Goal: Task Accomplishment & Management: Use online tool/utility

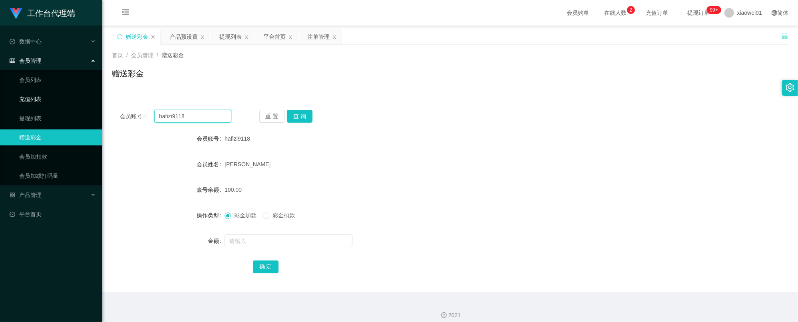
drag, startPoint x: 205, startPoint y: 115, endPoint x: 235, endPoint y: 115, distance: 30.4
click at [75, 98] on section "工作台代理端 数据中心 会员管理 会员列表 充值列表 提现列表 赠送彩金 会员加扣款 会员加减打码量 产品管理 开奖记录 注单管理 产品列表 即时注单 产品预…" at bounding box center [399, 164] width 798 height 329
paste input "cckeong79"
type input "cckeong79"
click at [298, 113] on button "查 询" at bounding box center [300, 116] width 26 height 13
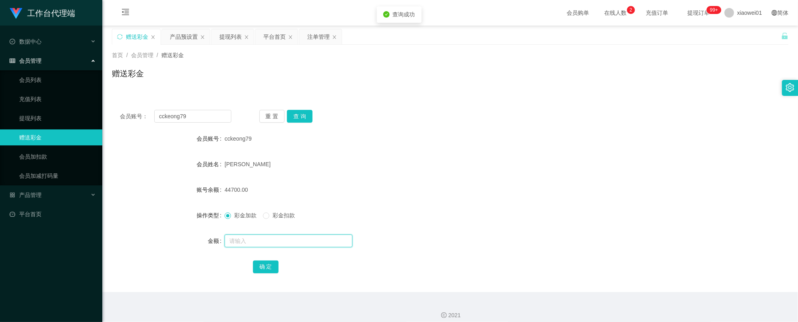
click at [257, 241] on input "text" at bounding box center [289, 241] width 128 height 13
click at [411, 156] on form "会员账号 cckeong79 会员姓名 [PERSON_NAME] 账号余额 44700.00 操作类型 彩金加款 彩金扣款 金额 182 确 定" at bounding box center [450, 203] width 677 height 144
click at [245, 239] on input "182" at bounding box center [289, 241] width 128 height 13
type input "18700"
click at [263, 269] on button "确 定" at bounding box center [266, 267] width 26 height 13
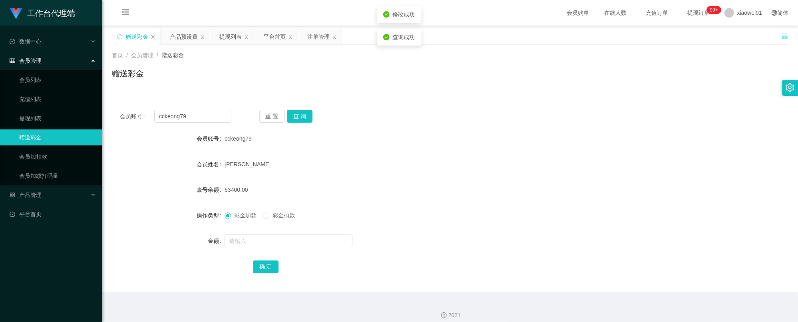
click at [437, 154] on form "会员账号 cckeong79 会员姓名 [PERSON_NAME] 账号余额 63400.00 操作类型 彩金加款 彩金扣款 金额 确 定" at bounding box center [450, 203] width 677 height 144
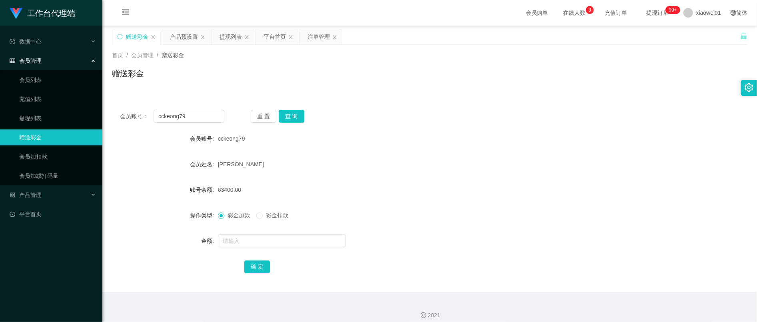
click at [148, 31] on div "赠送彩金" at bounding box center [137, 36] width 22 height 15
drag, startPoint x: 174, startPoint y: 116, endPoint x: 34, endPoint y: 108, distance: 140.6
click at [34, 108] on section "工作台代理端 数据中心 会员管理 会员列表 充值列表 提现列表 赠送彩金 会员加扣款 会员加减打码量 产品管理 开奖记录 注单管理 产品列表 即时注单 产品预…" at bounding box center [378, 164] width 757 height 329
paste input "Ting5566"
type input "Ting5566"
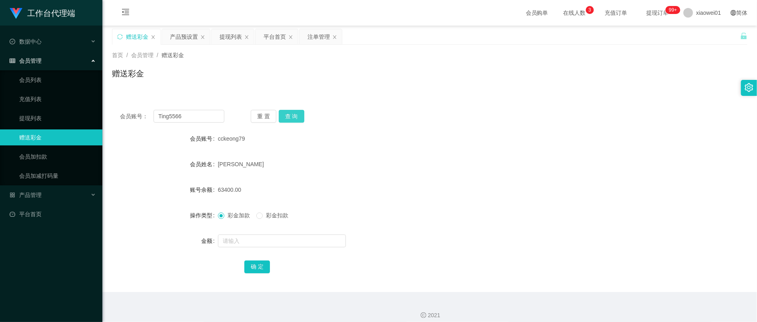
click at [291, 116] on button "查 询" at bounding box center [292, 116] width 26 height 13
click at [258, 244] on input "text" at bounding box center [282, 241] width 128 height 13
type input "500"
click at [245, 260] on div "确 定" at bounding box center [429, 267] width 371 height 16
click at [246, 261] on button "确 定" at bounding box center [257, 267] width 26 height 13
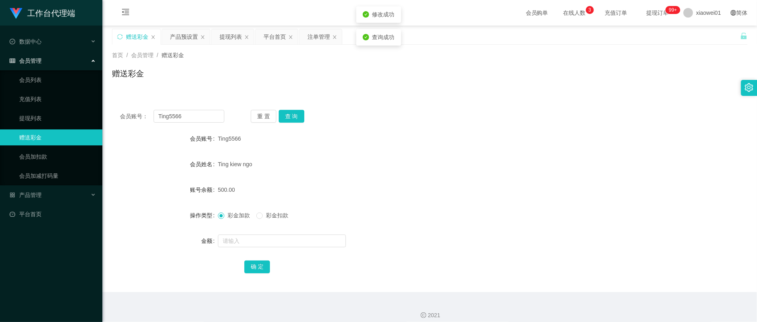
click at [571, 111] on div "会员账号： Ting5566 重 置 查 询" at bounding box center [429, 116] width 635 height 13
drag, startPoint x: 194, startPoint y: 118, endPoint x: 257, endPoint y: 100, distance: 64.8
click at [70, 103] on section "工作台代理端 数据中心 会员管理 会员列表 充值列表 提现列表 赠送彩金 会员加扣款 会员加减打码量 产品管理 开奖记录 注单管理 产品列表 即时注单 产品预…" at bounding box center [378, 164] width 757 height 329
paste input "pcs810328"
type input "pcs810328"
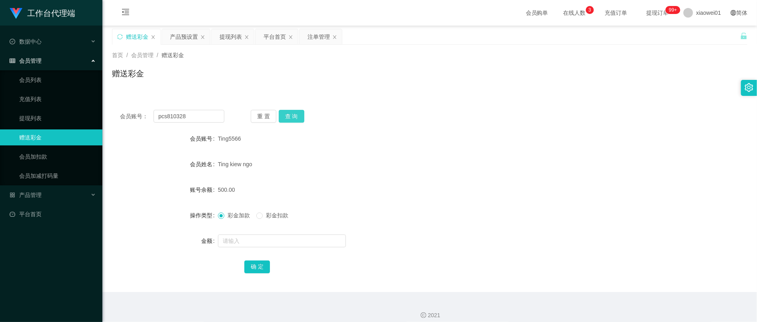
click at [288, 112] on button "查 询" at bounding box center [292, 116] width 26 height 13
drag, startPoint x: 273, startPoint y: 234, endPoint x: 273, endPoint y: 239, distance: 4.9
click at [273, 235] on div at bounding box center [403, 241] width 371 height 16
click at [273, 239] on input "text" at bounding box center [282, 241] width 128 height 13
type input "500"
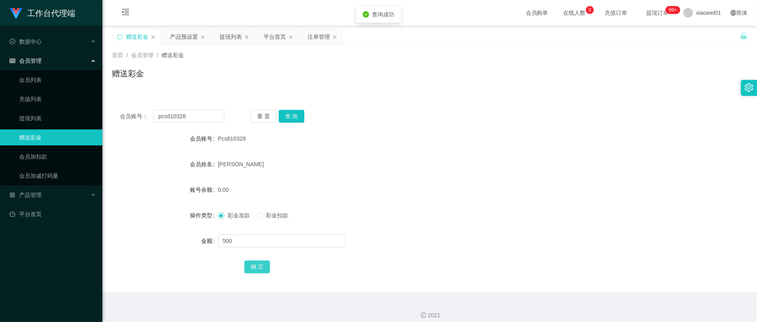
click at [253, 269] on button "确 定" at bounding box center [257, 267] width 26 height 13
click at [463, 194] on div "500.00" at bounding box center [403, 190] width 371 height 16
drag, startPoint x: 198, startPoint y: 117, endPoint x: 114, endPoint y: 115, distance: 84.8
click at [41, 110] on section "工作台代理端 数据中心 会员管理 会员列表 充值列表 提现列表 赠送彩金 会员加扣款 会员加减打码量 产品管理 开奖记录 注单管理 产品列表 即时注单 产品预…" at bounding box center [378, 164] width 757 height 329
click at [144, 33] on div "赠送彩金" at bounding box center [137, 36] width 22 height 15
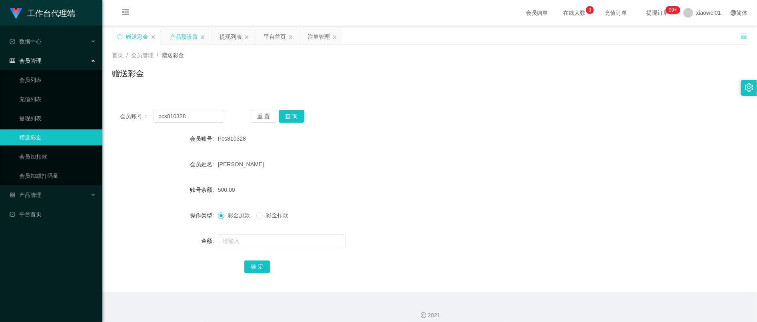
click at [186, 34] on div "产品预设置" at bounding box center [184, 36] width 28 height 15
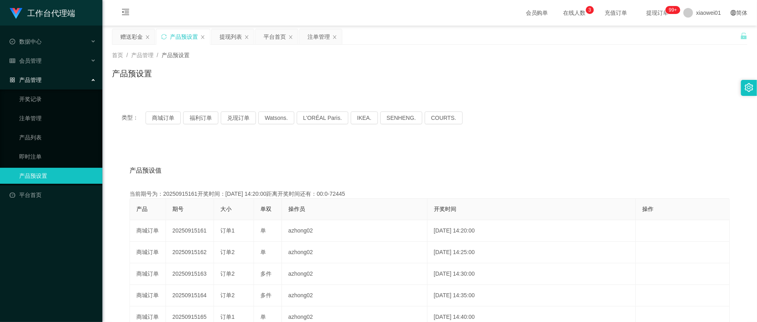
click at [149, 39] on icon "图标: close" at bounding box center [147, 37] width 5 height 5
click at [36, 80] on div "产品管理" at bounding box center [51, 80] width 102 height 16
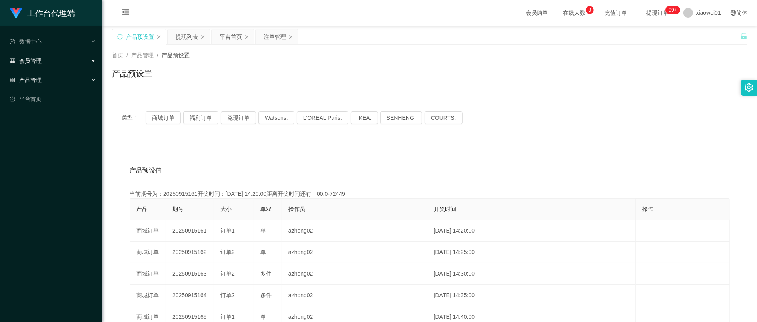
click at [39, 63] on div "会员管理" at bounding box center [51, 61] width 102 height 16
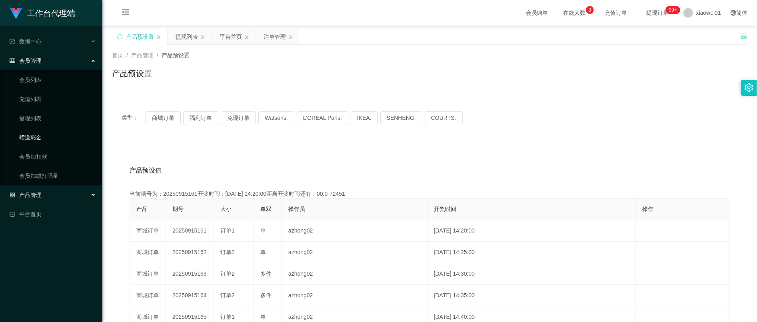
click at [41, 134] on link "赠送彩金" at bounding box center [57, 138] width 77 height 16
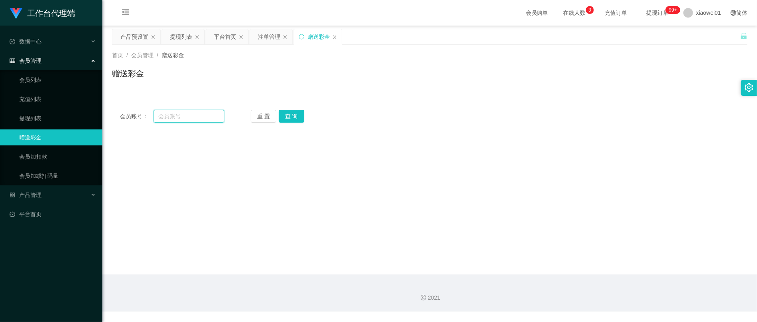
click at [211, 114] on input "text" at bounding box center [189, 116] width 71 height 13
paste input "rahman88"
type input "rahman88"
click at [293, 118] on button "查 询" at bounding box center [292, 116] width 26 height 13
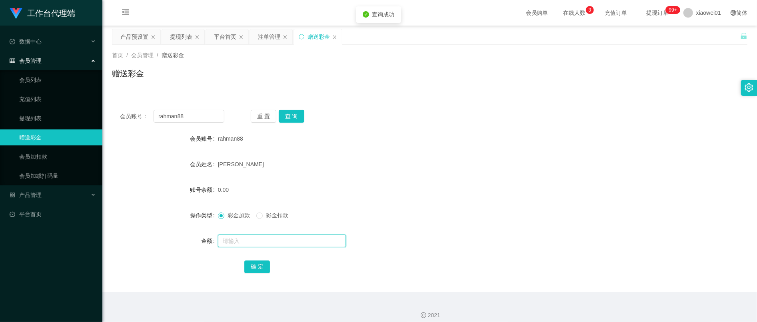
click at [259, 239] on input "text" at bounding box center [282, 241] width 128 height 13
type input "500"
click at [265, 265] on button "确 定" at bounding box center [257, 267] width 26 height 13
click at [447, 165] on div "[PERSON_NAME]" at bounding box center [403, 164] width 371 height 16
